Goal: Transaction & Acquisition: Purchase product/service

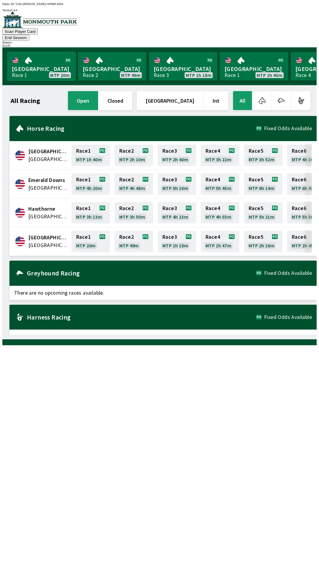
click at [45, 59] on link "[GEOGRAPHIC_DATA] Race 1 MTP 20m" at bounding box center [41, 66] width 69 height 28
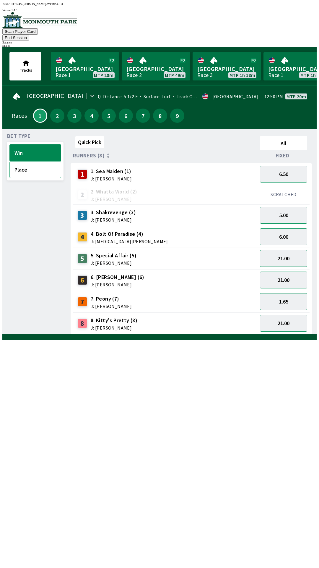
click at [35, 162] on button "Place" at bounding box center [35, 169] width 52 height 17
click at [56, 109] on button "2" at bounding box center [57, 116] width 14 height 14
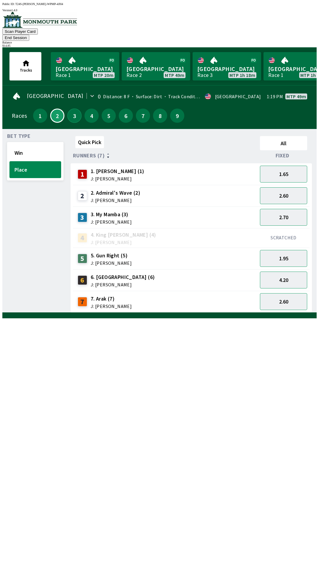
click at [72, 111] on button "3" at bounding box center [74, 116] width 14 height 14
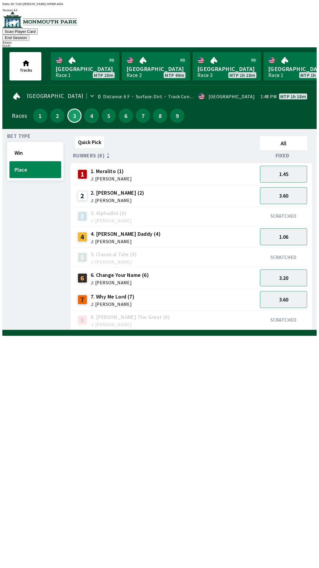
click at [89, 109] on button "4" at bounding box center [92, 116] width 14 height 14
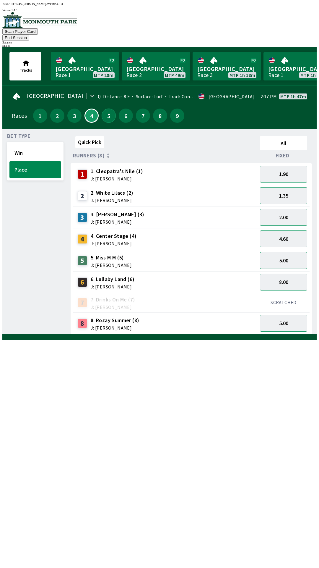
click at [106, 111] on button "5" at bounding box center [109, 116] width 14 height 14
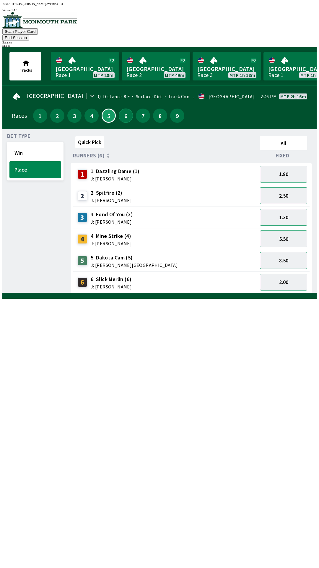
click at [120, 109] on button "6" at bounding box center [126, 116] width 14 height 14
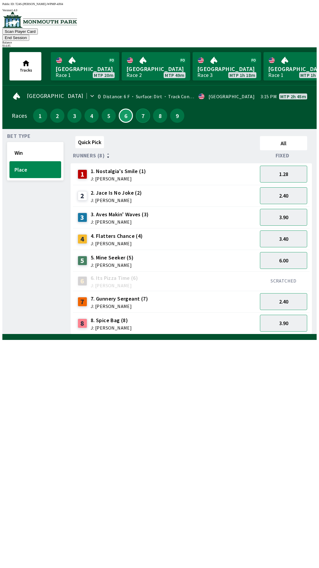
click at [139, 109] on button "7" at bounding box center [143, 116] width 14 height 14
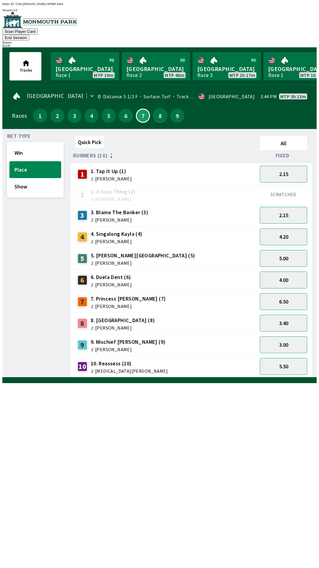
click at [158, 109] on button "8" at bounding box center [160, 116] width 14 height 14
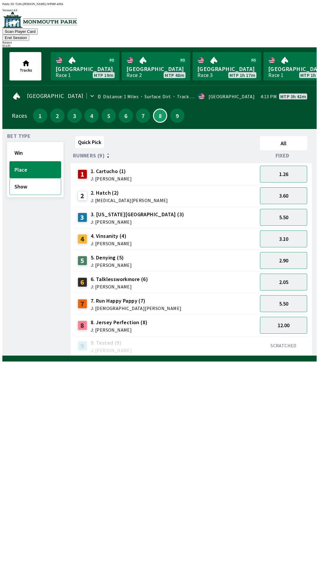
click at [40, 181] on button "Show" at bounding box center [35, 186] width 52 height 17
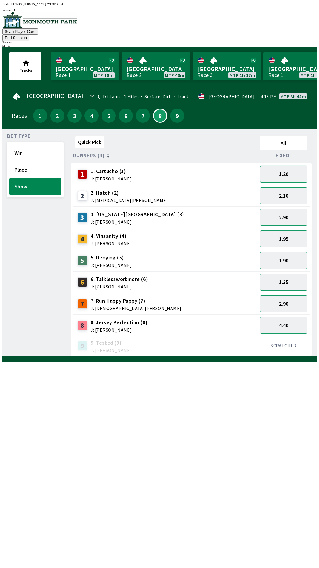
click at [298, 166] on button "1.20" at bounding box center [283, 174] width 47 height 17
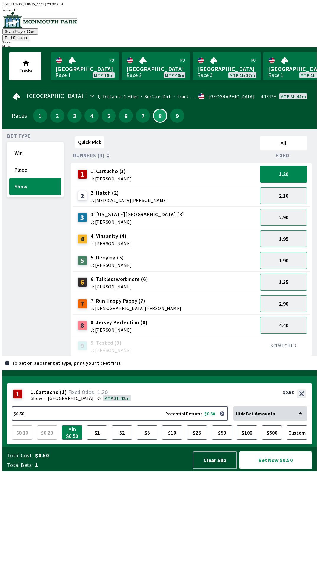
click at [274, 469] on button "Bet Now $0.50" at bounding box center [275, 459] width 73 height 17
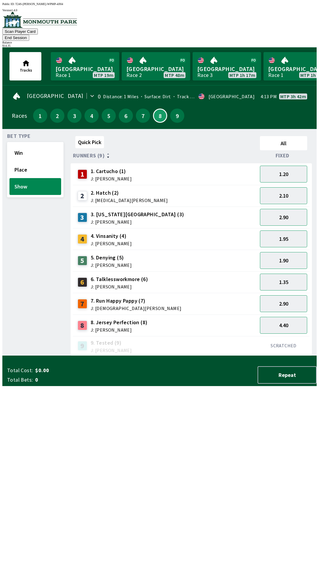
click at [26, 299] on div "Bet Type Win Place Show" at bounding box center [35, 245] width 56 height 222
click at [173, 110] on button "9" at bounding box center [177, 116] width 14 height 14
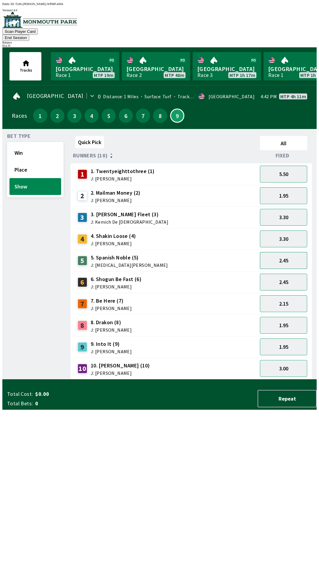
click at [287, 252] on button "2.45" at bounding box center [283, 260] width 47 height 17
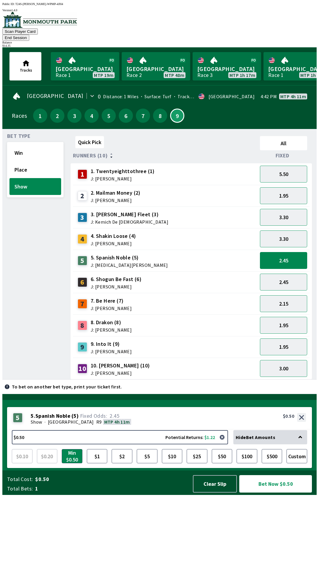
click at [277, 492] on button "Bet Now $0.50" at bounding box center [275, 483] width 73 height 17
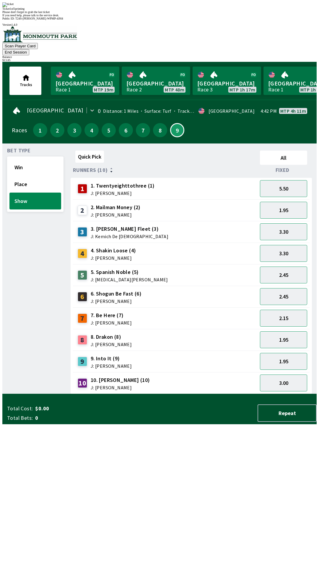
click at [14, 287] on div "Bet Type Win Place Show" at bounding box center [35, 271] width 56 height 246
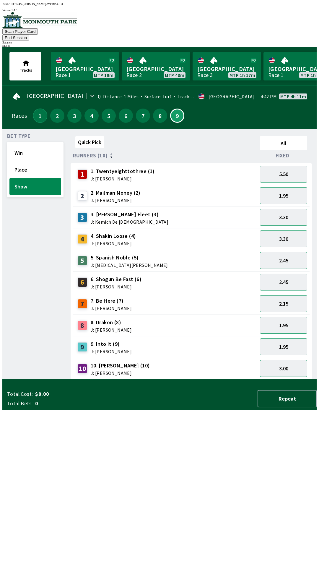
click at [37, 109] on button "1" at bounding box center [40, 116] width 14 height 14
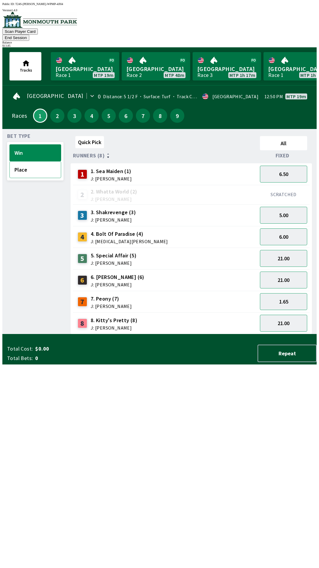
click at [41, 162] on button "Place" at bounding box center [35, 169] width 52 height 17
click at [296, 293] on button "1.10" at bounding box center [283, 301] width 47 height 17
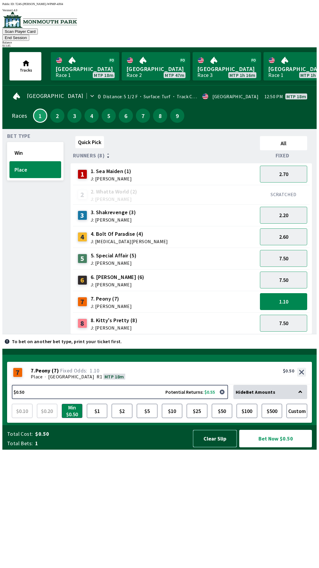
click at [216, 447] on button "Clear Slip" at bounding box center [215, 438] width 44 height 17
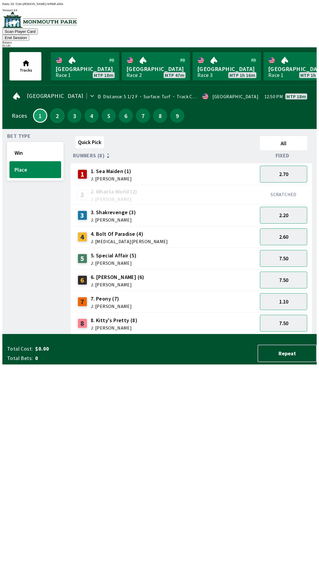
click at [56, 109] on button "2" at bounding box center [57, 116] width 14 height 14
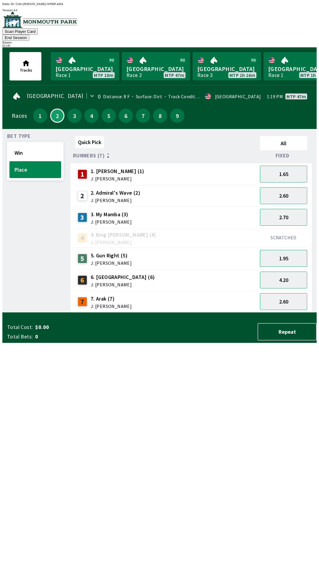
click at [289, 250] on button "1.95" at bounding box center [283, 258] width 47 height 17
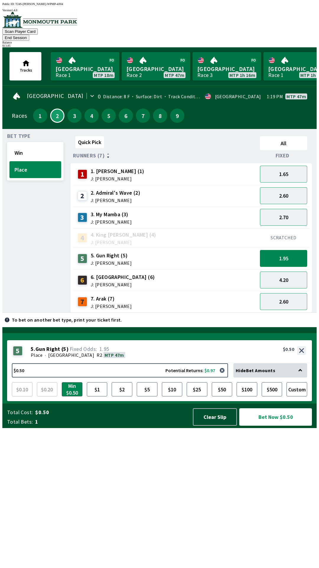
click at [276, 425] on button "Bet Now $0.50" at bounding box center [275, 416] width 73 height 17
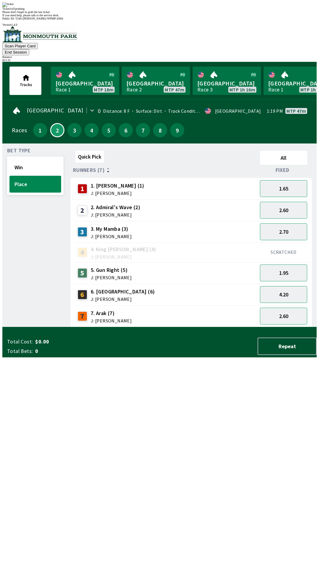
click at [15, 327] on div "Bet Type Win Place" at bounding box center [35, 237] width 56 height 179
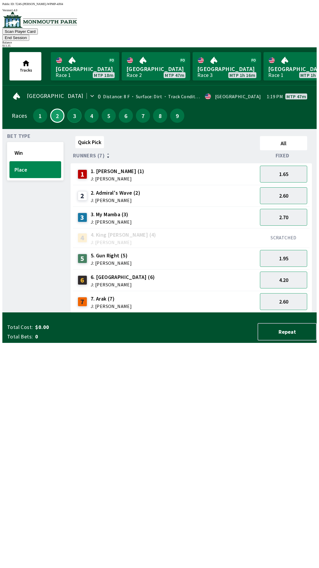
click at [72, 110] on button "3" at bounding box center [74, 116] width 14 height 14
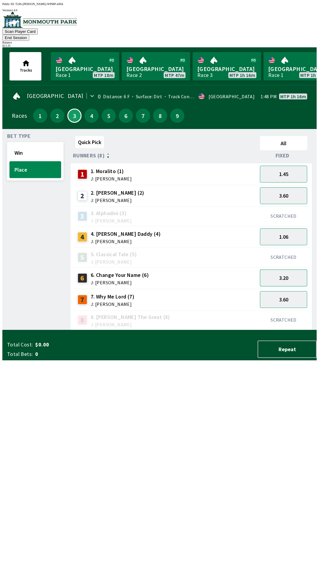
click at [289, 269] on button "3.20" at bounding box center [283, 277] width 47 height 17
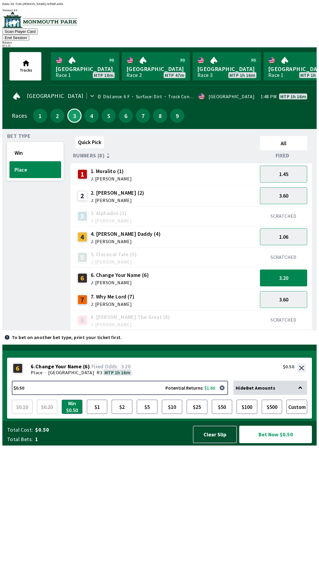
click at [280, 443] on button "Bet Now $0.50" at bounding box center [275, 433] width 73 height 17
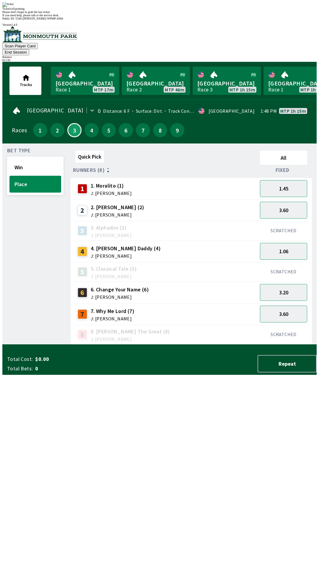
click at [28, 229] on div "Bet Type Win Place" at bounding box center [35, 246] width 56 height 196
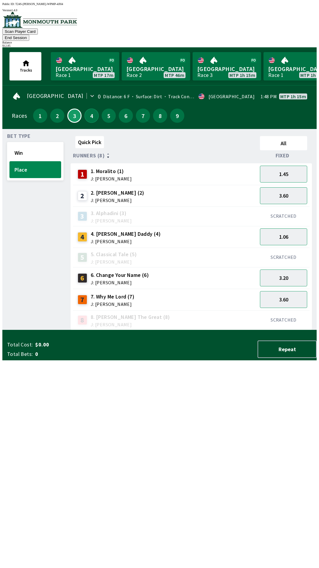
click at [88, 110] on button "4" at bounding box center [92, 116] width 14 height 14
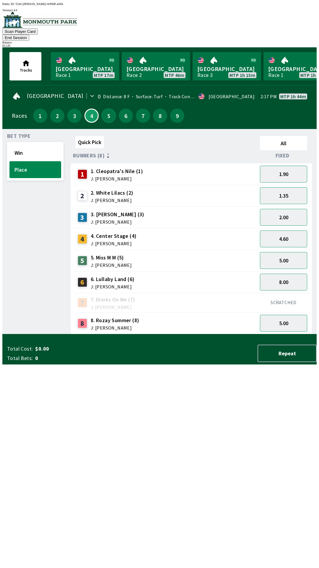
click at [106, 111] on button "5" at bounding box center [109, 116] width 14 height 14
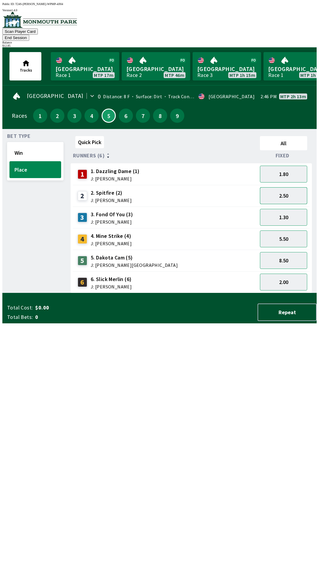
click at [290, 187] on button "2.50" at bounding box center [283, 195] width 47 height 17
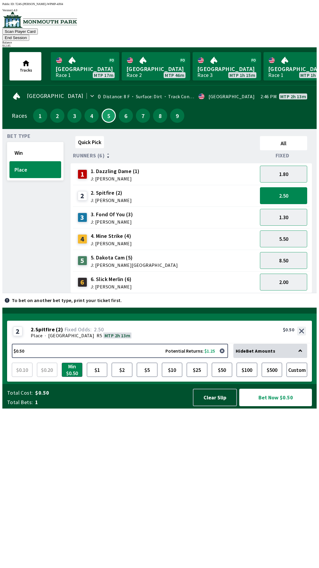
click at [279, 406] on button "Bet Now $0.50" at bounding box center [275, 397] width 73 height 17
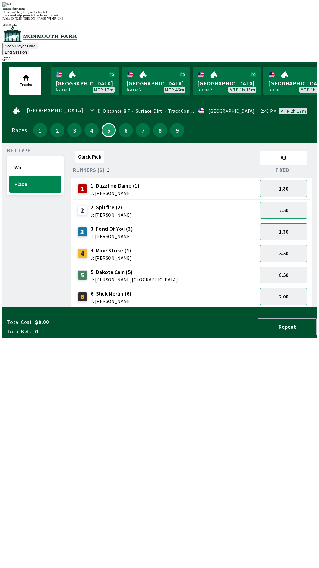
click at [21, 267] on div "Bet Type Win Place" at bounding box center [35, 227] width 56 height 159
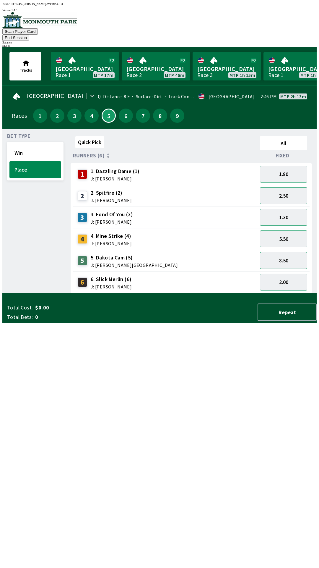
click at [29, 35] on button "End Session" at bounding box center [15, 38] width 27 height 6
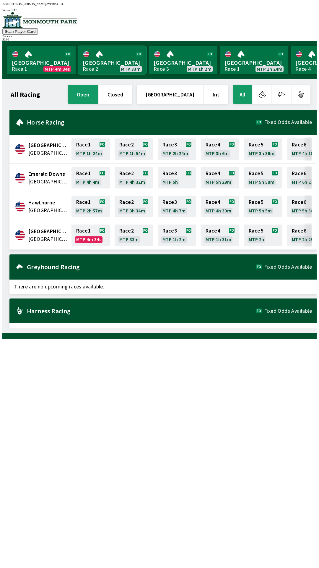
click at [108, 60] on link "[GEOGRAPHIC_DATA] Race 2 MTP 33m" at bounding box center [112, 60] width 69 height 28
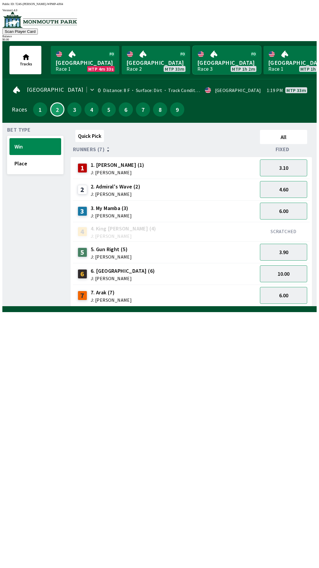
click at [215, 54] on link "Monmouth Park Race 3 MTP 1h 2m" at bounding box center [227, 60] width 69 height 28
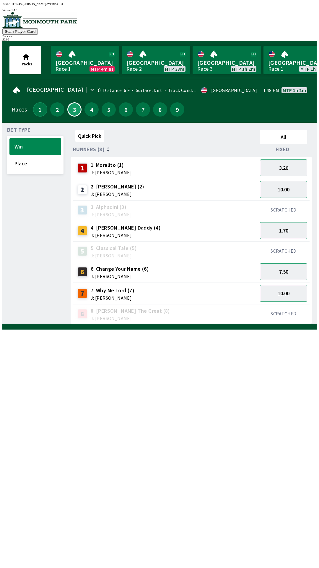
click at [38, 110] on button "1" at bounding box center [40, 109] width 14 height 14
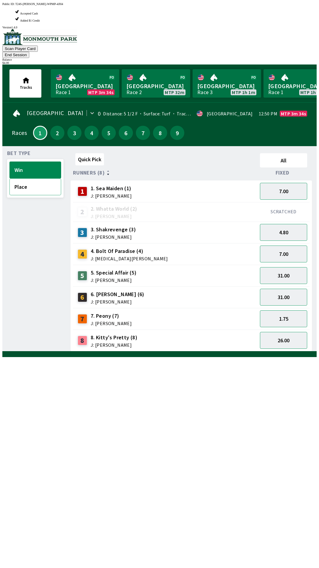
click at [48, 178] on button "Place" at bounding box center [35, 186] width 52 height 17
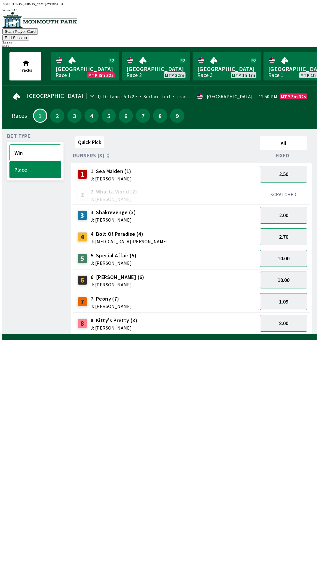
click at [44, 145] on button "Win" at bounding box center [35, 152] width 52 height 17
click at [123, 273] on span "6. [PERSON_NAME] (6)" at bounding box center [118, 277] width 54 height 8
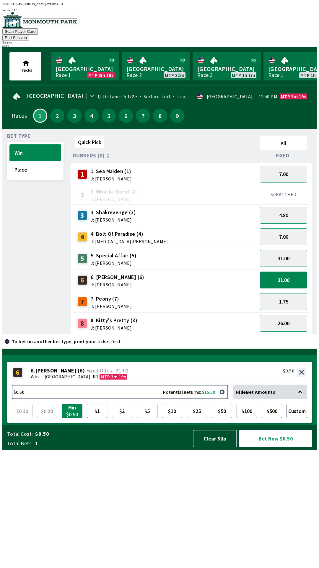
click at [97, 418] on button "$1" at bounding box center [97, 411] width 21 height 14
click at [124, 418] on button "$2" at bounding box center [122, 411] width 21 height 14
click at [131, 239] on span "J: [MEDICAL_DATA][PERSON_NAME]" at bounding box center [129, 241] width 77 height 5
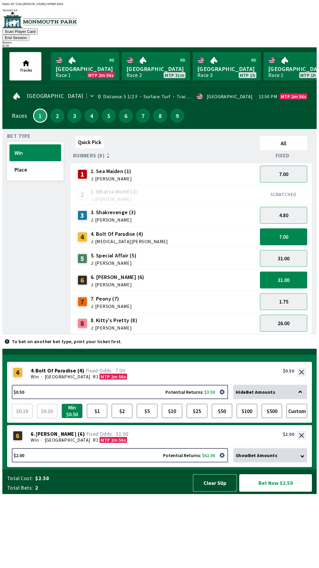
click at [218, 491] on button "Clear Slip" at bounding box center [215, 482] width 44 height 17
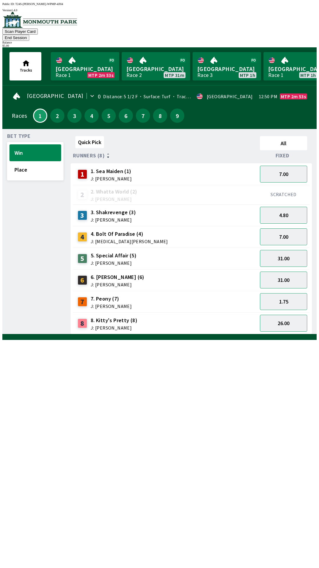
click at [125, 282] on span "J: [PERSON_NAME]" at bounding box center [118, 284] width 54 height 5
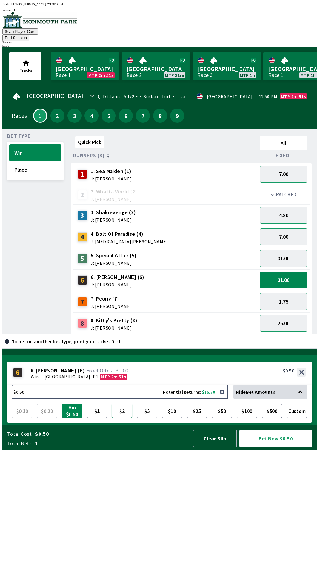
click at [118, 418] on button "$2" at bounding box center [122, 411] width 21 height 14
click at [270, 447] on button "Bet Now $2.00" at bounding box center [275, 438] width 73 height 17
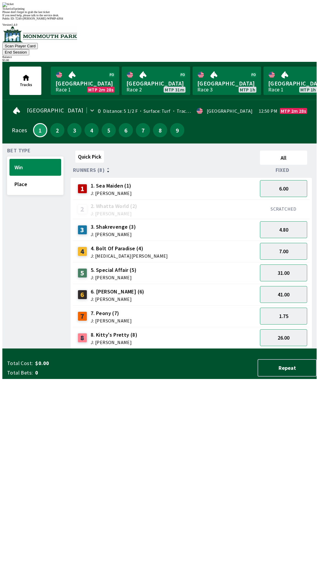
click at [238, 349] on div "Quick Pick All Runners (8) Fixed 1 1. Sea Maiden (1) J: [PERSON_NAME] 6.00 2 2.…" at bounding box center [194, 248] width 246 height 200
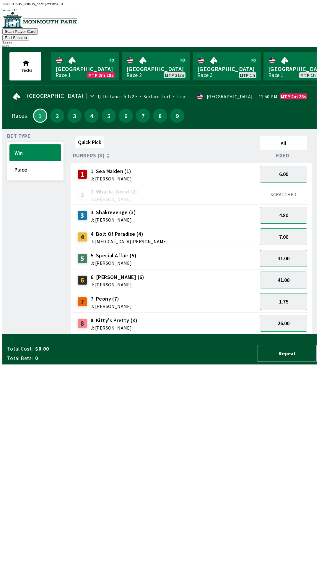
click at [244, 334] on div "Quick Pick All Runners (8) Fixed 1 1. Sea Maiden (1) J: [PERSON_NAME] 6.00 2 2.…" at bounding box center [194, 234] width 246 height 200
click at [142, 233] on div "4 4. Bolt Of Paradise (4) J: [MEDICAL_DATA][PERSON_NAME]" at bounding box center [165, 236] width 180 height 15
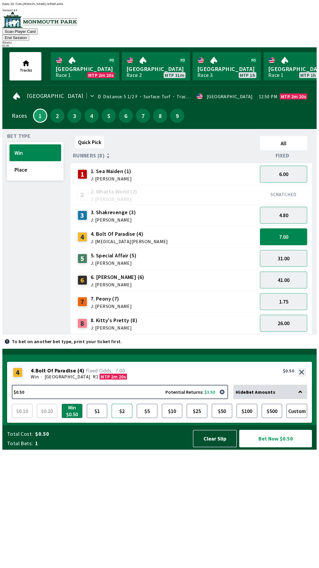
click at [123, 418] on button "$2" at bounding box center [122, 411] width 21 height 14
click at [272, 447] on button "Bet Now $2.00" at bounding box center [275, 438] width 73 height 17
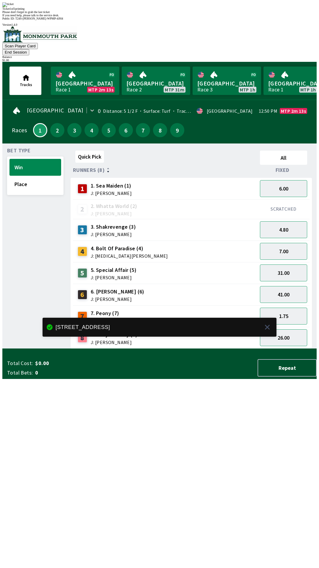
click at [248, 349] on div "Quick Pick All Runners (8) Fixed 1 1. Sea Maiden (1) J: [PERSON_NAME] 6.00 2 2.…" at bounding box center [194, 248] width 246 height 200
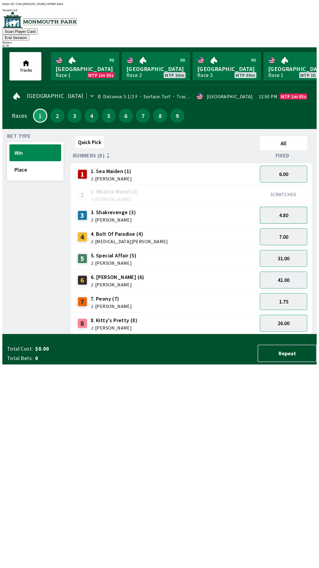
click at [296, 209] on button "4.80" at bounding box center [283, 215] width 47 height 17
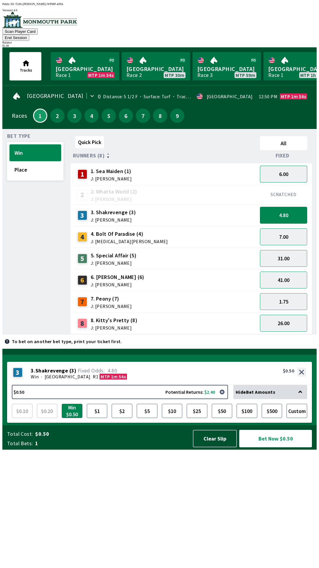
click at [295, 167] on button "6.00" at bounding box center [283, 174] width 47 height 17
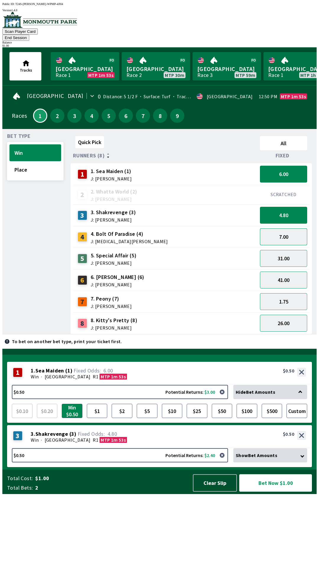
click at [289, 228] on button "7.00" at bounding box center [283, 236] width 47 height 17
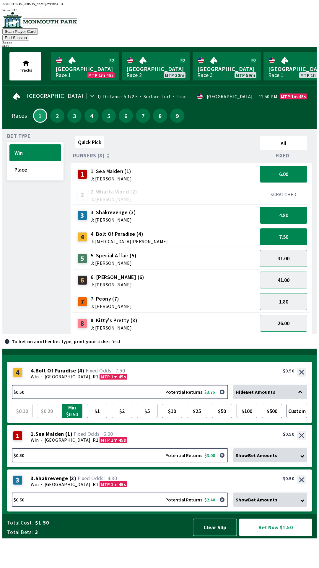
click at [213, 536] on button "Clear Slip" at bounding box center [215, 526] width 44 height 17
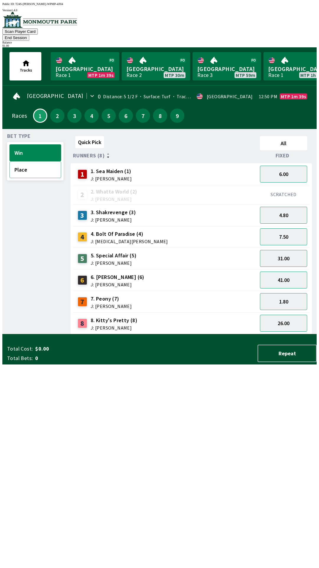
click at [35, 163] on button "Place" at bounding box center [35, 169] width 52 height 17
click at [135, 254] on div "5 5. Special Affair (5) J: [PERSON_NAME]" at bounding box center [165, 258] width 180 height 15
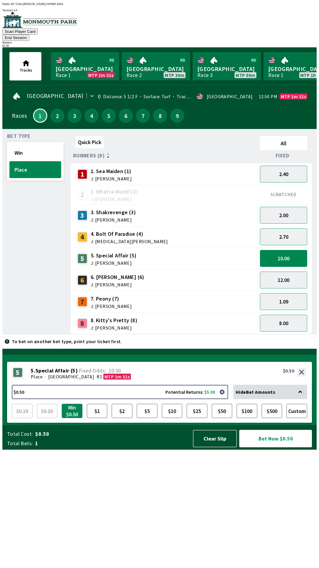
click at [136, 318] on div "8 8. [PERSON_NAME]'s Pretty (8) J: [PERSON_NAME]" at bounding box center [165, 323] width 180 height 15
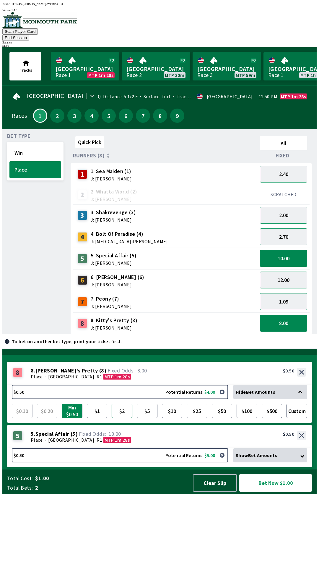
click at [122, 418] on button "$2" at bounding box center [122, 411] width 21 height 14
click at [96, 418] on button "$1" at bounding box center [97, 411] width 21 height 14
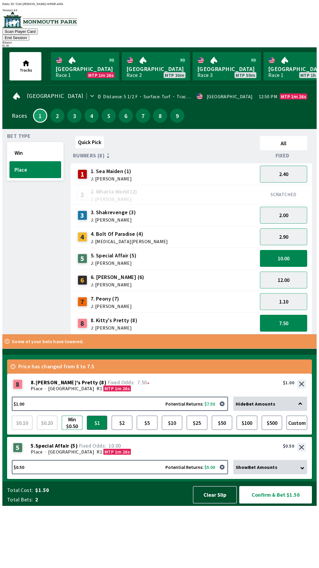
click at [76, 430] on button "Min $0.50" at bounding box center [72, 422] width 21 height 14
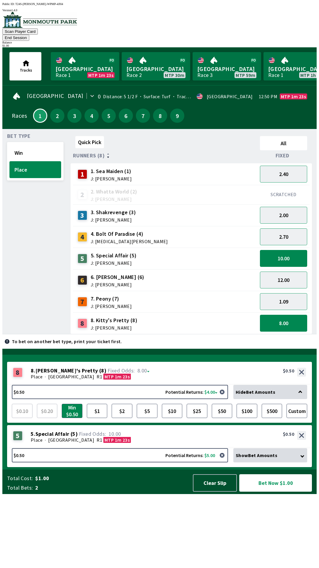
click at [268, 491] on button "Bet Now $1.00" at bounding box center [275, 482] width 73 height 17
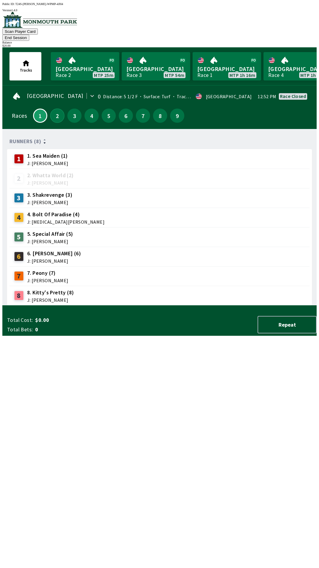
click at [58, 110] on button "2" at bounding box center [57, 116] width 14 height 14
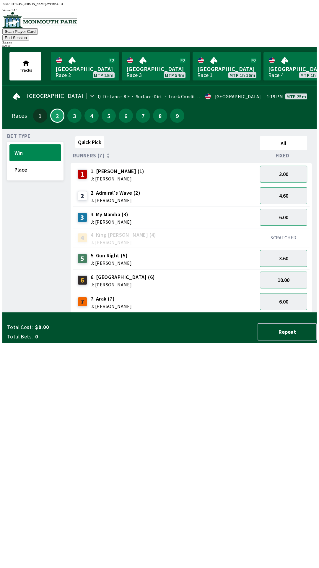
click at [296, 166] on button "3.00" at bounding box center [283, 174] width 47 height 17
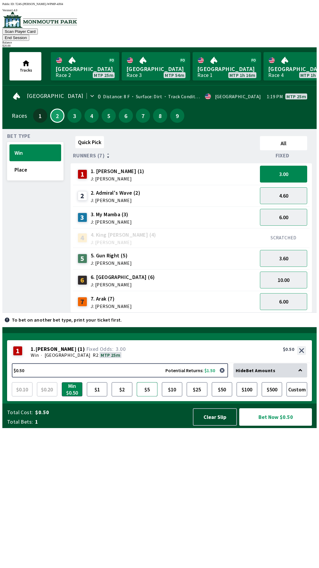
click at [147, 396] on button "$5" at bounding box center [147, 389] width 21 height 14
click at [294, 275] on button "10.00" at bounding box center [283, 279] width 47 height 17
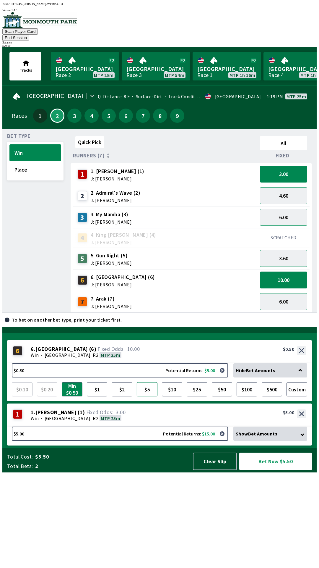
click at [148, 396] on button "$5" at bounding box center [147, 389] width 21 height 14
click at [31, 163] on button "Place" at bounding box center [35, 169] width 52 height 17
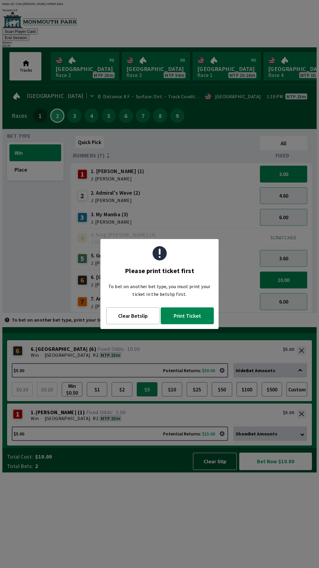
click at [193, 316] on button "Print Ticket" at bounding box center [187, 315] width 53 height 17
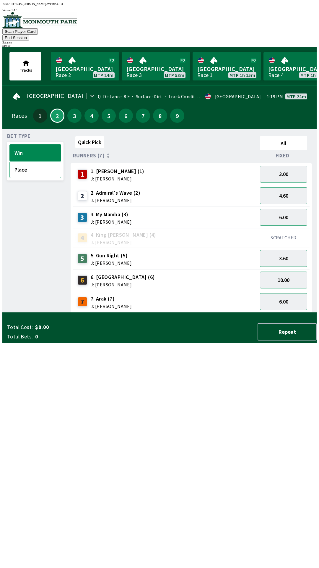
click at [29, 163] on button "Place" at bounding box center [35, 169] width 52 height 17
click at [286, 271] on button "4.20" at bounding box center [283, 279] width 47 height 17
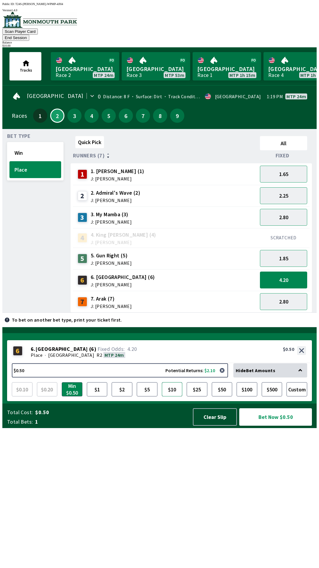
click at [173, 396] on button "$10" at bounding box center [172, 389] width 21 height 14
click at [281, 425] on button "Bet Now $10.00" at bounding box center [275, 416] width 73 height 17
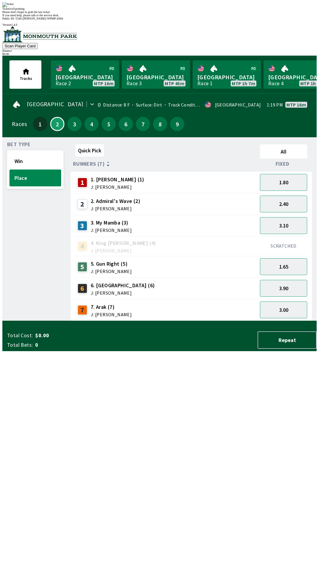
click at [225, 321] on div "Quick Pick All Runners (7) Fixed 1 1. [PERSON_NAME] (1) J: [PERSON_NAME] 1.80 2…" at bounding box center [194, 231] width 246 height 179
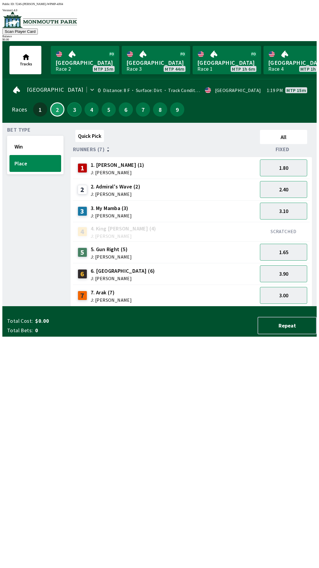
click at [72, 106] on button "3" at bounding box center [74, 109] width 14 height 14
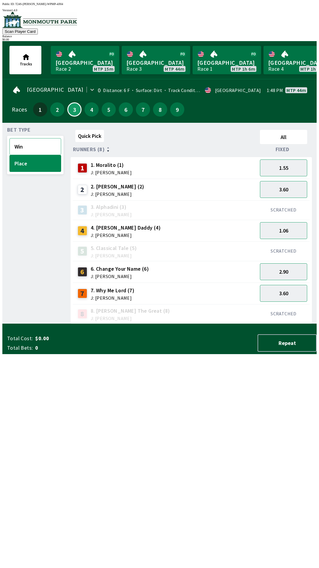
click at [28, 149] on button "Win" at bounding box center [35, 146] width 52 height 17
click at [32, 162] on button "Place" at bounding box center [35, 163] width 52 height 17
click at [34, 144] on button "Win" at bounding box center [35, 146] width 52 height 17
click at [37, 166] on button "Place" at bounding box center [35, 163] width 52 height 17
click at [50, 105] on button "2" at bounding box center [57, 109] width 14 height 14
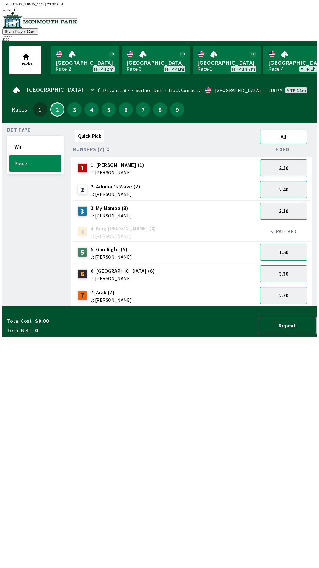
click at [287, 130] on button "All" at bounding box center [283, 137] width 47 height 14
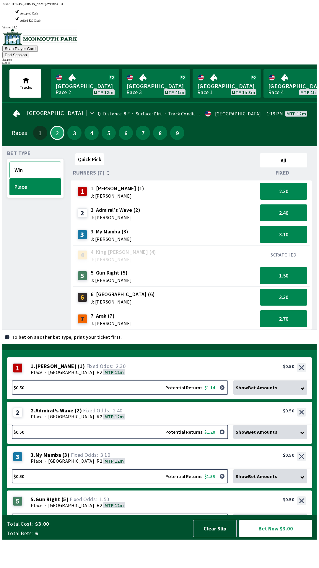
click at [48, 161] on button "Win" at bounding box center [35, 169] width 52 height 17
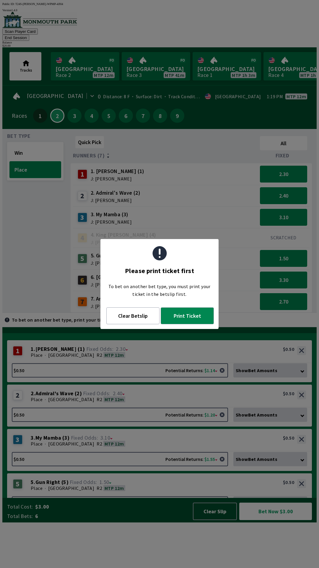
click at [120, 313] on div "Quick Pick All Runners (7) Fixed 1 1. [PERSON_NAME] (1) J: [PERSON_NAME] 2.30 2…" at bounding box center [194, 223] width 246 height 179
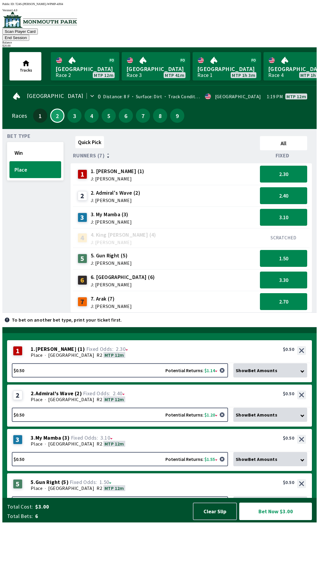
click at [123, 313] on div "Quick Pick All Runners (7) Fixed 1 1. [PERSON_NAME] (1) J: [PERSON_NAME] 2.30 2…" at bounding box center [194, 223] width 246 height 179
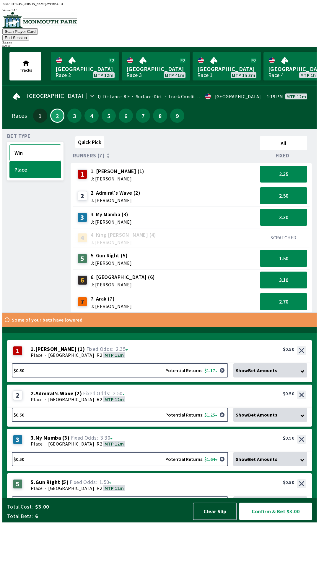
click at [25, 144] on button "Win" at bounding box center [35, 152] width 52 height 17
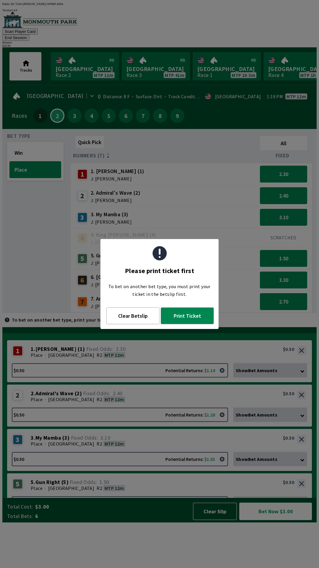
click at [52, 313] on div "Bet Type Win Place" at bounding box center [35, 223] width 56 height 179
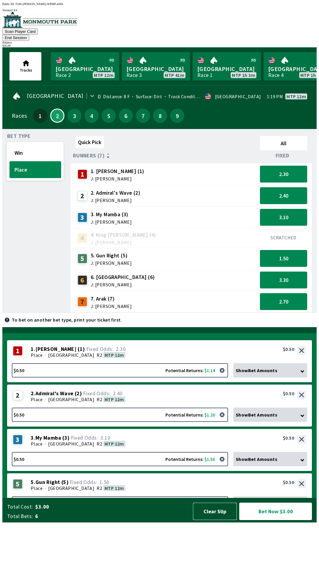
click at [218, 520] on button "Clear Slip" at bounding box center [215, 510] width 44 height 17
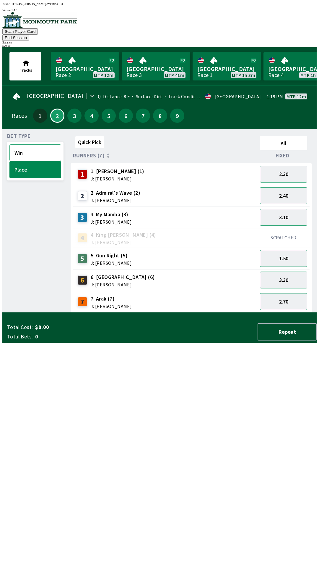
click at [23, 146] on button "Win" at bounding box center [35, 152] width 52 height 17
click at [47, 166] on button "Place" at bounding box center [35, 169] width 52 height 17
click at [48, 144] on button "Win" at bounding box center [35, 152] width 52 height 17
click at [151, 210] on div "3 3. My Mamba (3) J: [PERSON_NAME]" at bounding box center [165, 217] width 180 height 15
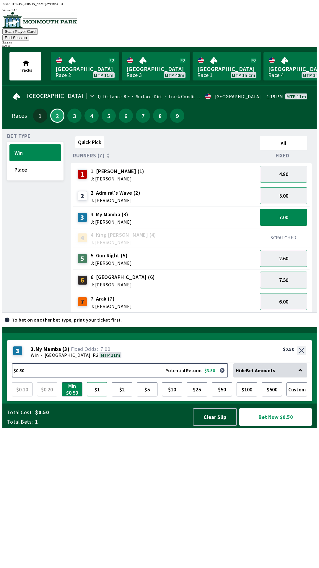
click at [103, 396] on button "$1" at bounding box center [97, 389] width 21 height 14
click at [239, 191] on div "2 2. Admiral's Wave (2) J: [PERSON_NAME]" at bounding box center [165, 195] width 180 height 15
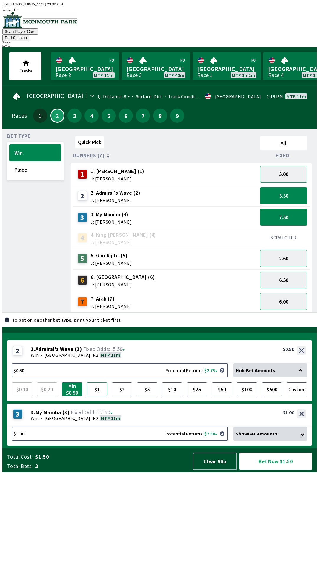
click at [96, 396] on button "$1" at bounding box center [97, 389] width 21 height 14
click at [231, 273] on div "6 6. [PERSON_NAME] (6) J: [PERSON_NAME]" at bounding box center [165, 280] width 180 height 15
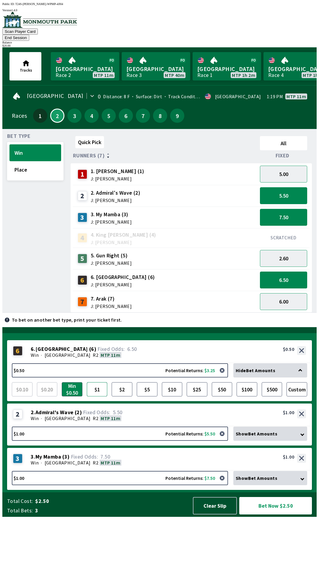
click at [100, 396] on button "$1" at bounding box center [97, 389] width 21 height 14
click at [269, 514] on button "Bet Now $3.00" at bounding box center [275, 505] width 73 height 17
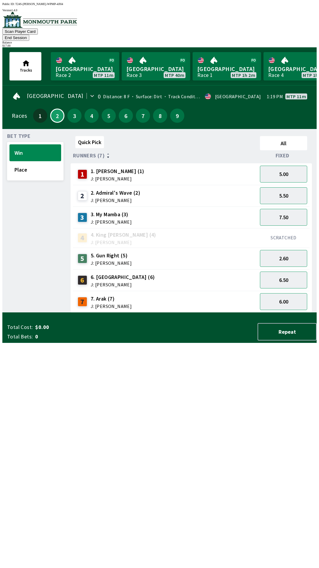
click at [29, 35] on button "End Session" at bounding box center [15, 38] width 27 height 6
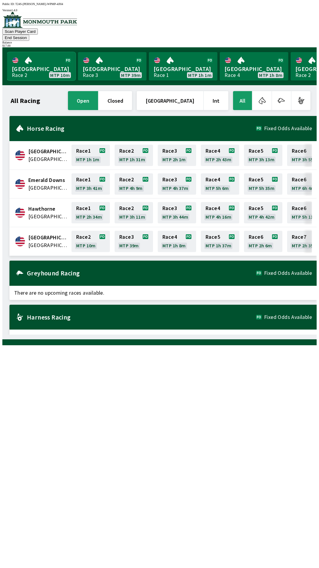
click at [27, 58] on link "[GEOGRAPHIC_DATA] Race 2 MTP 10m" at bounding box center [41, 66] width 69 height 28
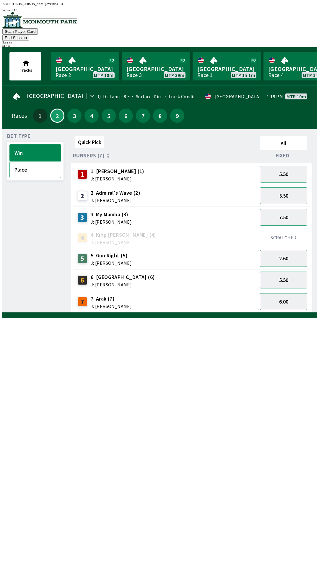
click at [22, 161] on button "Place" at bounding box center [35, 169] width 52 height 17
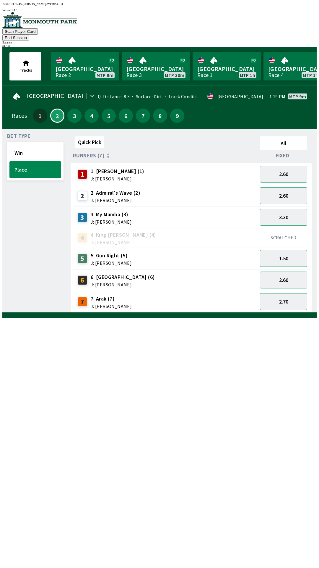
click at [104, 219] on span "J: [PERSON_NAME]" at bounding box center [111, 221] width 41 height 5
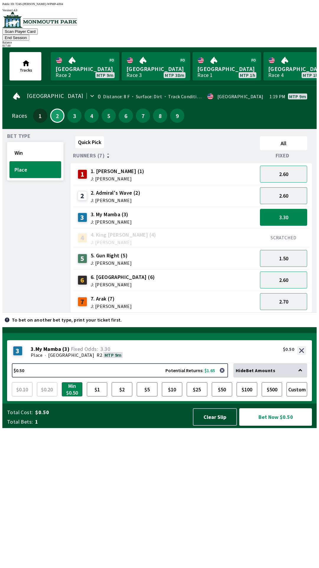
click at [107, 260] on span "J: [PERSON_NAME]" at bounding box center [111, 262] width 41 height 5
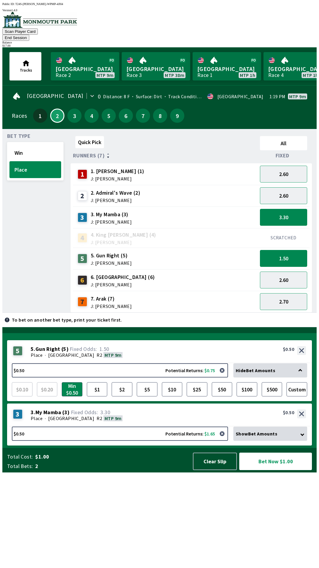
click at [101, 295] on span "7. Arak (7)" at bounding box center [111, 299] width 41 height 8
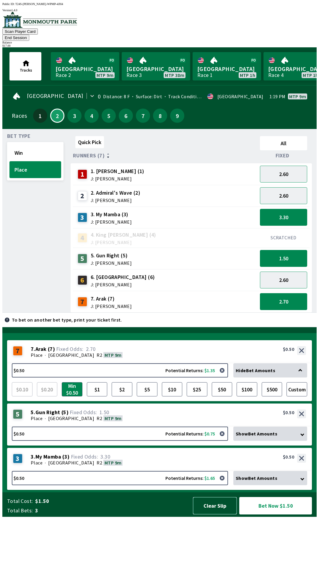
click at [210, 514] on button "Clear Slip" at bounding box center [215, 505] width 44 height 17
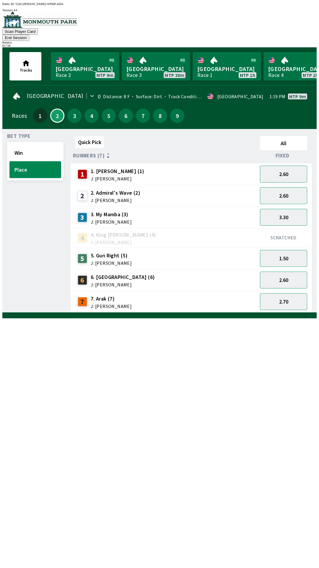
click at [29, 35] on button "End Session" at bounding box center [15, 38] width 27 height 6
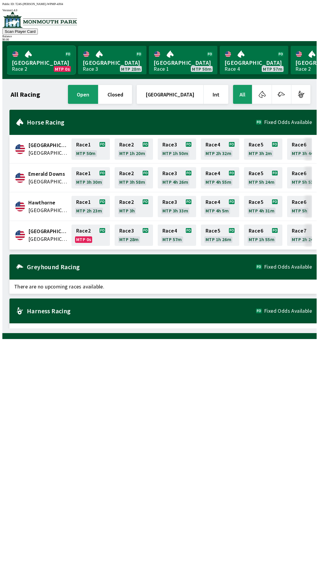
click at [37, 55] on link "Monmouth Park Race 2 MTP 0s" at bounding box center [41, 60] width 69 height 28
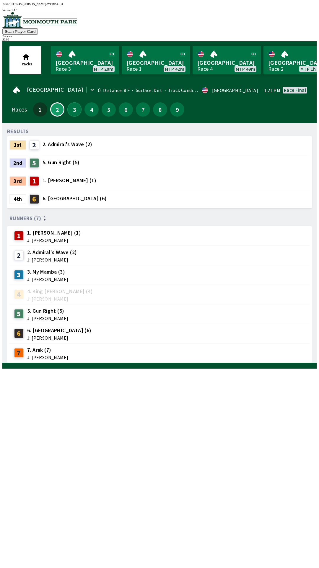
click at [72, 102] on button "3" at bounding box center [74, 109] width 14 height 14
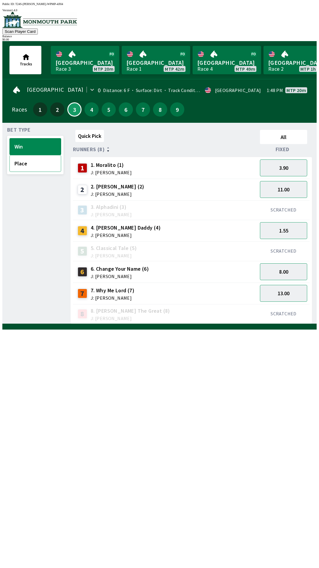
click at [26, 164] on button "Place" at bounding box center [35, 163] width 52 height 17
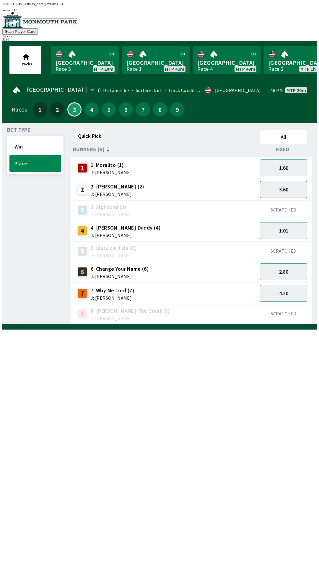
click at [282, 190] on button "3.60" at bounding box center [283, 189] width 47 height 17
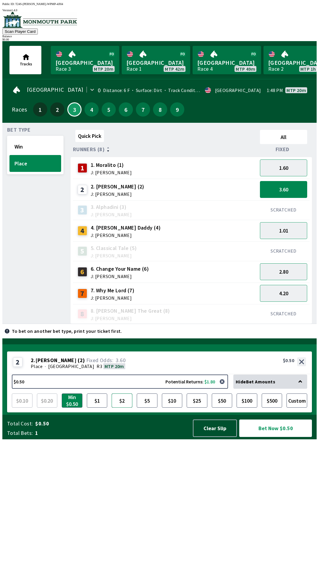
click at [124, 407] on button "$2" at bounding box center [122, 400] width 21 height 14
click at [146, 407] on button "$5" at bounding box center [147, 400] width 21 height 14
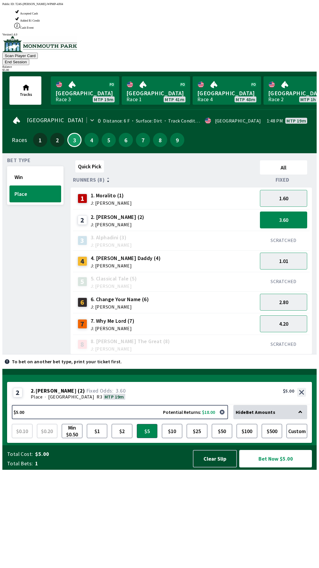
click at [291, 467] on button "Bet Now $5.00" at bounding box center [275, 458] width 73 height 17
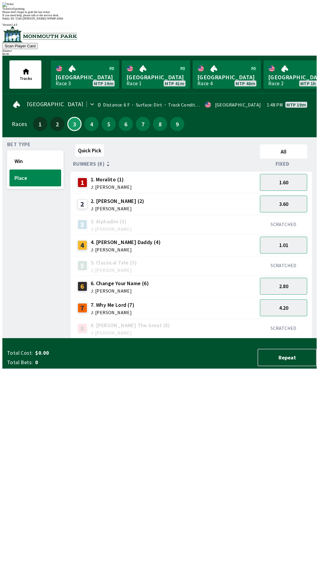
click at [181, 338] on div "Quick Pick All Runners (8) Fixed 1 1. Moralito (1) J: [PERSON_NAME] 1.60 2 2. […" at bounding box center [194, 240] width 246 height 196
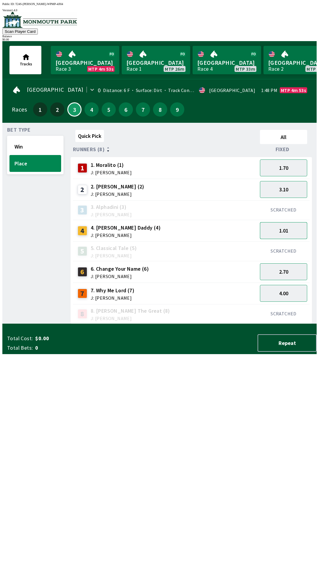
click at [297, 224] on button "1.01" at bounding box center [283, 230] width 47 height 17
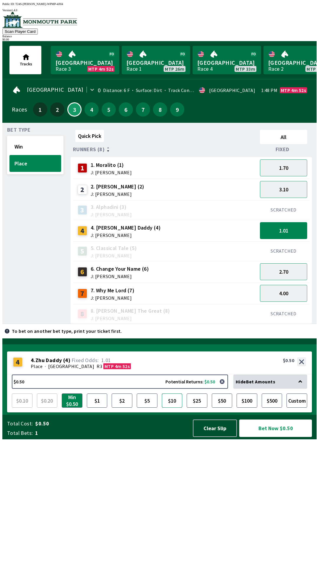
click at [177, 407] on button "$10" at bounding box center [172, 400] width 21 height 14
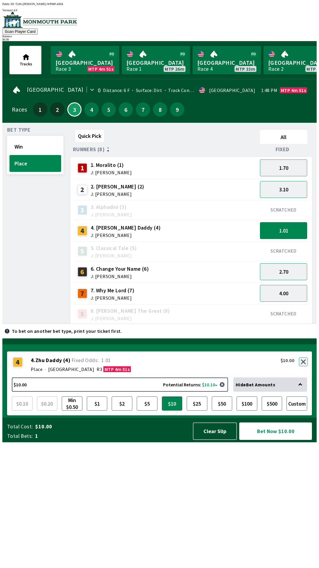
click at [304, 366] on button "button" at bounding box center [303, 361] width 9 height 9
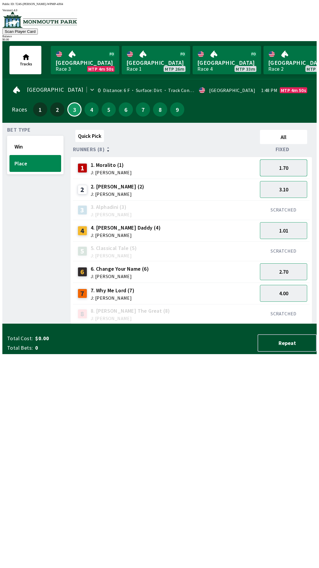
click at [295, 162] on button "1.70" at bounding box center [283, 167] width 47 height 17
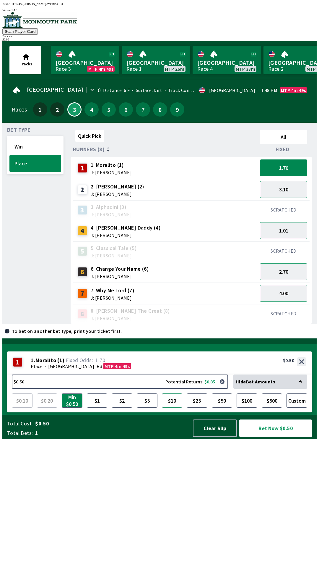
click at [177, 407] on button "$10" at bounding box center [172, 400] width 21 height 14
click at [295, 437] on button "Bet Now $10.00" at bounding box center [275, 427] width 73 height 17
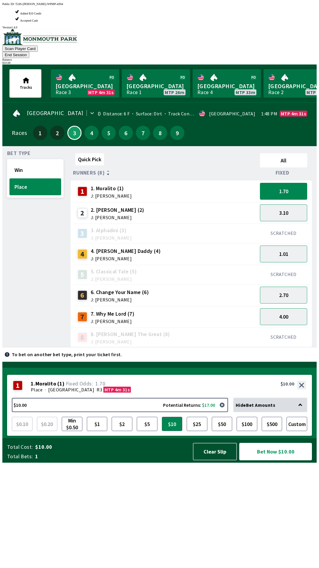
click at [282, 460] on button "Bet Now $10.00" at bounding box center [275, 451] width 73 height 17
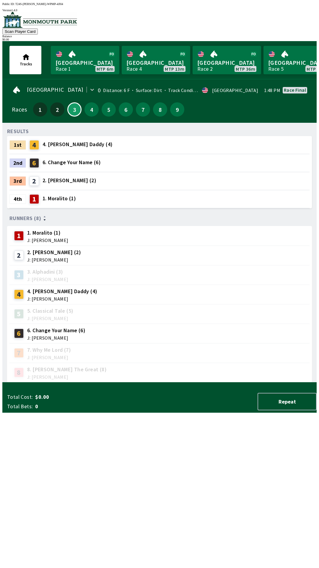
click at [188, 382] on div "RESULTS 1st 4 4. [PERSON_NAME] Daddy (4) 2nd 6 6. Change Your Name (6) 3rd 2 2.…" at bounding box center [162, 254] width 310 height 255
click at [9, 85] on div "[GEOGRAPHIC_DATA] 0 Distance: 6 F Surface: Dirt Track Condition: Firm · USA 1:4…" at bounding box center [162, 102] width 310 height 41
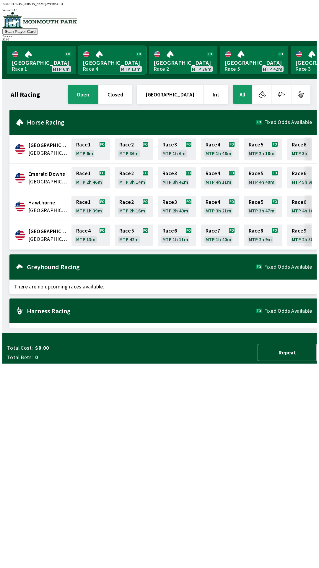
click at [116, 51] on link "[GEOGRAPHIC_DATA] Race 4 MTP 13m" at bounding box center [112, 60] width 69 height 28
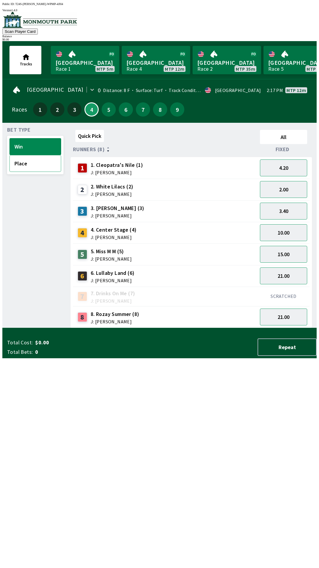
click at [41, 166] on button "Place" at bounding box center [35, 163] width 52 height 17
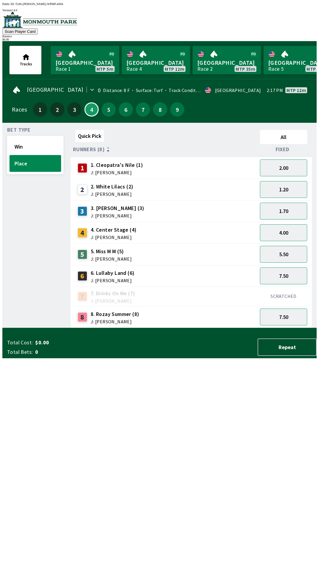
click at [42, 155] on button "Place" at bounding box center [35, 163] width 52 height 17
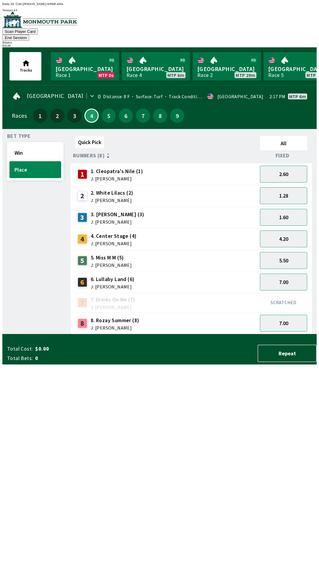
click at [29, 35] on button "End Session" at bounding box center [15, 38] width 27 height 6
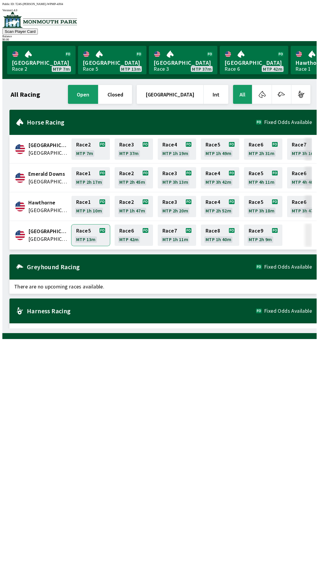
click at [86, 229] on link "Race 5 MTP 13m" at bounding box center [91, 234] width 38 height 21
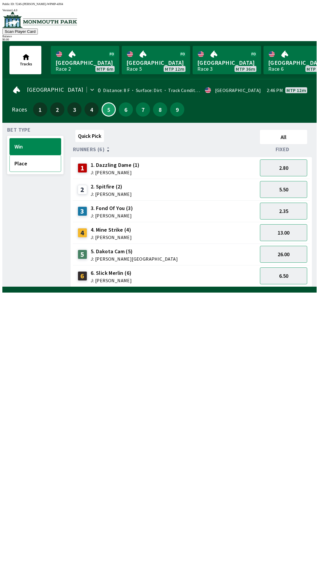
click at [43, 162] on button "Place" at bounding box center [35, 163] width 52 height 17
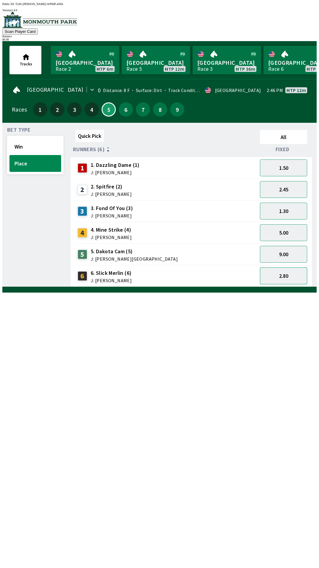
click at [282, 272] on button "2.80" at bounding box center [283, 275] width 47 height 17
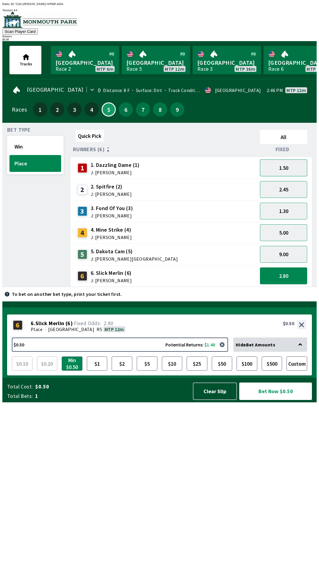
click at [288, 166] on button "1.50" at bounding box center [283, 167] width 47 height 17
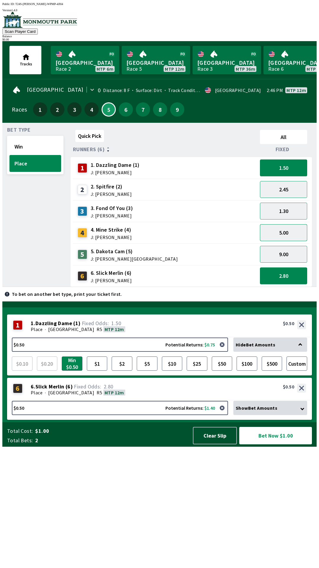
click at [286, 233] on button "5.00" at bounding box center [283, 232] width 47 height 17
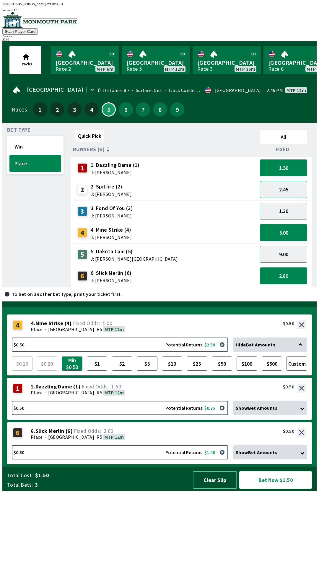
click at [217, 488] on button "Clear Slip" at bounding box center [215, 479] width 44 height 17
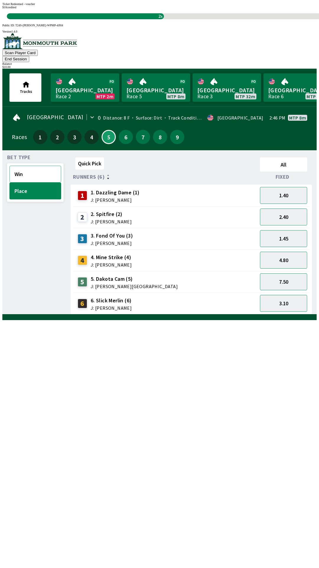
click at [32, 166] on button "Win" at bounding box center [35, 174] width 52 height 17
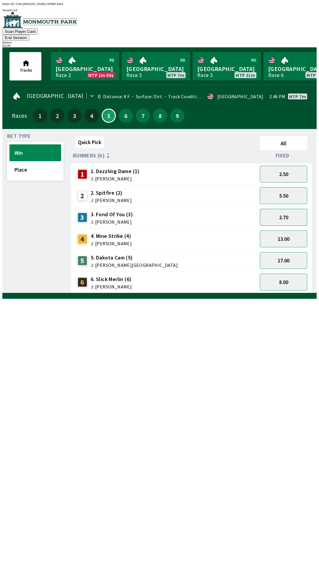
click at [289, 209] on button "2.70" at bounding box center [283, 217] width 47 height 17
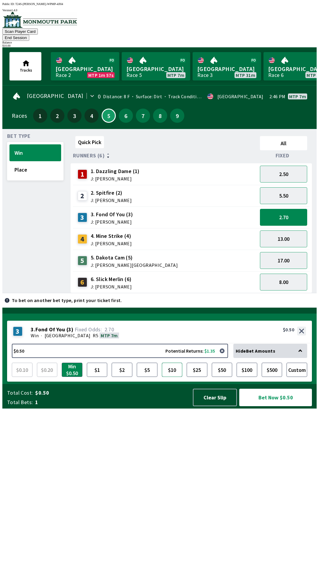
click at [174, 377] on button "$10" at bounding box center [172, 369] width 21 height 14
click at [268, 406] on button "Bet Now $10.00" at bounding box center [275, 397] width 73 height 17
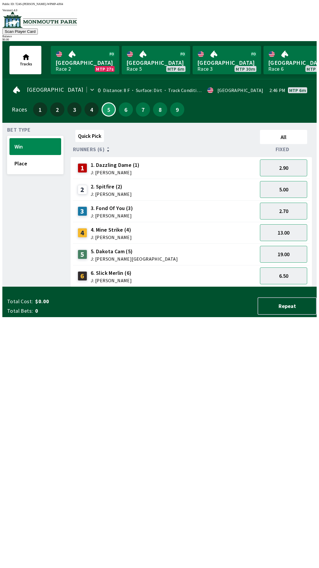
click at [207, 287] on div "Quick Pick All Runners (6) Fixed 1 1. Dazzling Dame (1) J: [PERSON_NAME] 2.90 2…" at bounding box center [194, 206] width 246 height 159
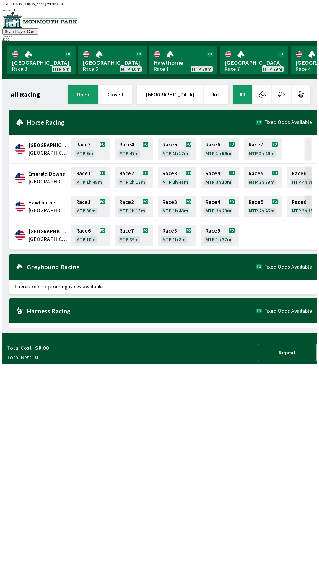
click at [284, 361] on button "Repeat" at bounding box center [287, 352] width 59 height 17
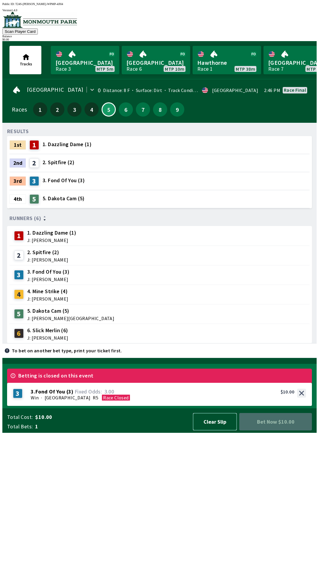
click at [221, 430] on button "Clear Slip" at bounding box center [215, 421] width 44 height 17
